Goal: Information Seeking & Learning: Learn about a topic

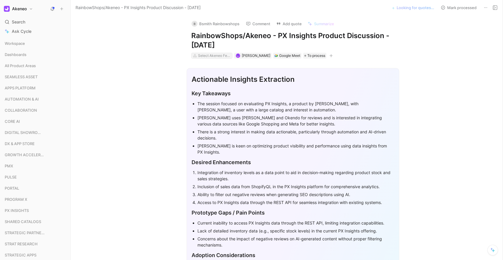
click at [210, 57] on div "Select Akeneo Features" at bounding box center [214, 56] width 33 height 6
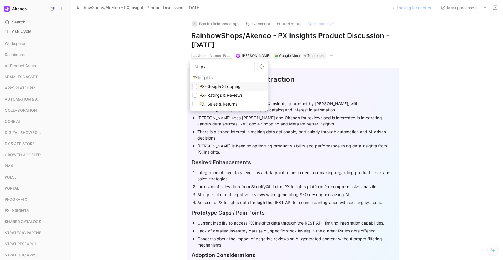
type input "px"
click at [221, 90] on span "PX - Google Shopping" at bounding box center [219, 86] width 41 height 7
click at [222, 97] on span "- Ratings & Reviews" at bounding box center [223, 95] width 38 height 5
click at [220, 104] on span "- Sales & Returns" at bounding box center [220, 104] width 33 height 5
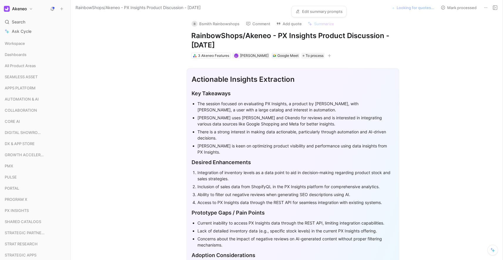
click at [318, 13] on link "Edit summary prompts" at bounding box center [319, 11] width 52 height 8
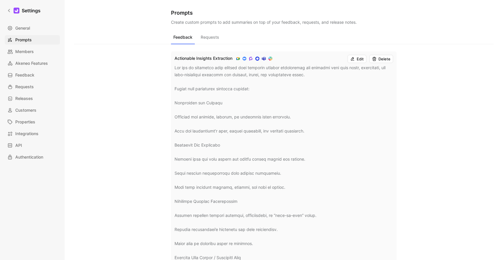
click at [217, 37] on button "Requests" at bounding box center [209, 38] width 23 height 11
click at [190, 39] on button "Feedback" at bounding box center [183, 38] width 24 height 11
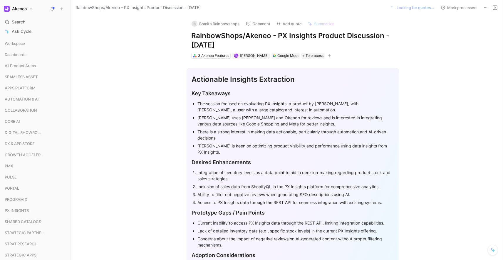
click at [53, 7] on use at bounding box center [52, 8] width 4 height 4
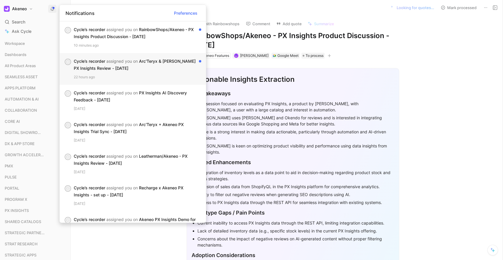
click at [95, 66] on div "Cycle’s recorder assigned you on Arc'Teryx & Akeneo PX Insights Review - [DATE]" at bounding box center [135, 65] width 123 height 14
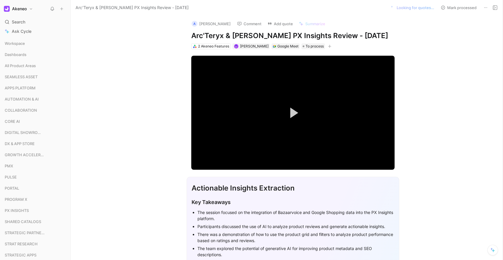
click at [492, 7] on icon at bounding box center [494, 7] width 5 height 5
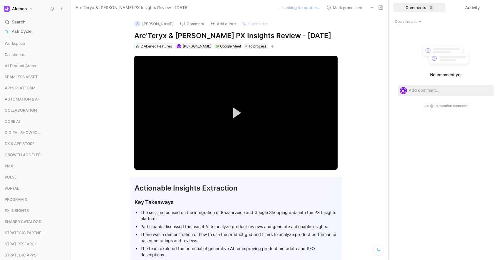
click at [381, 9] on use at bounding box center [380, 8] width 4 height 4
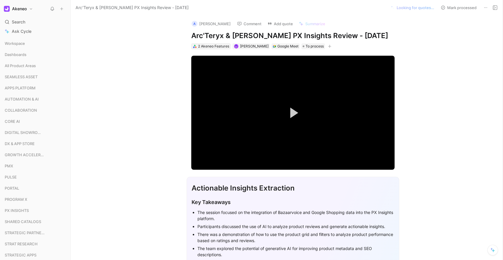
click at [216, 47] on div "2 Akeneo Features" at bounding box center [213, 46] width 31 height 6
